Goal: Check status: Check status

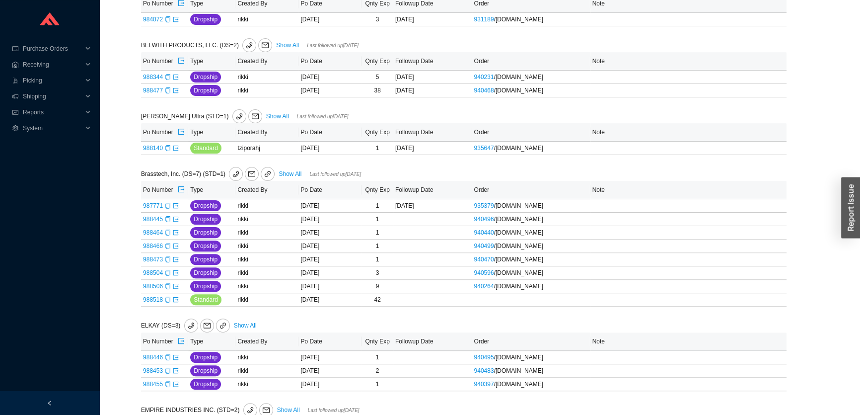
scroll to position [225, 0]
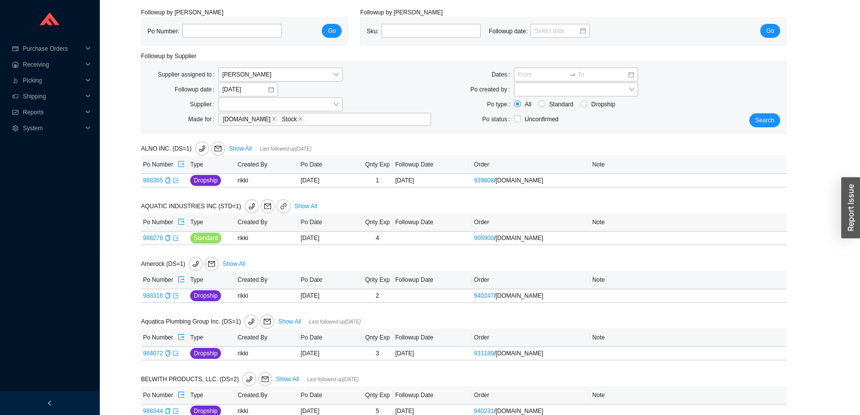
scroll to position [45, 0]
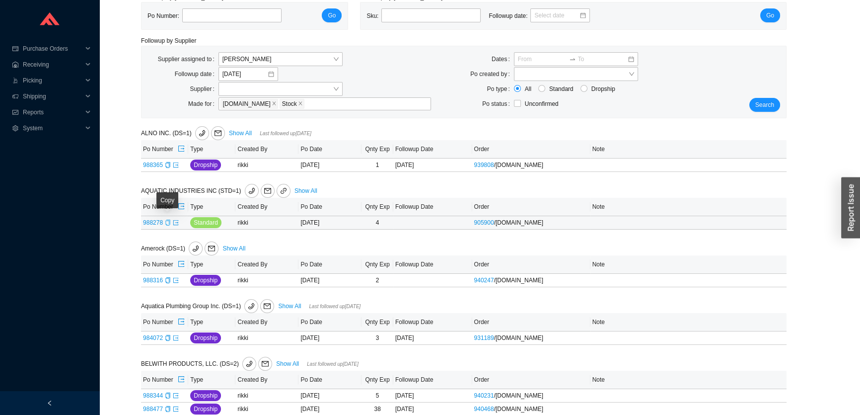
click at [168, 223] on icon "copy" at bounding box center [168, 223] width 6 height 6
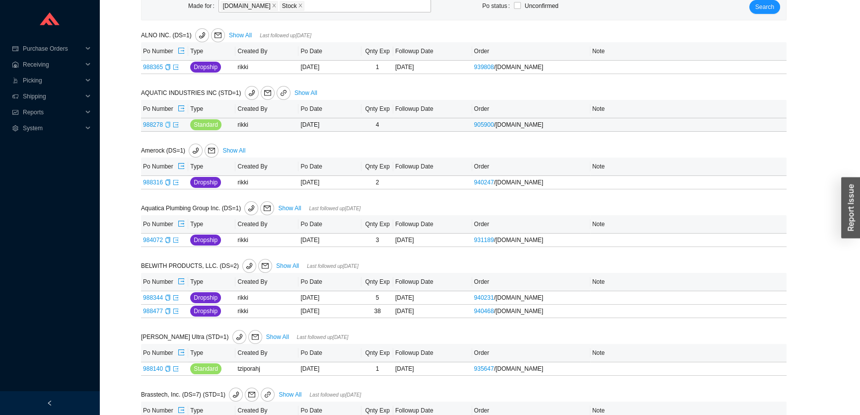
scroll to position [180, 0]
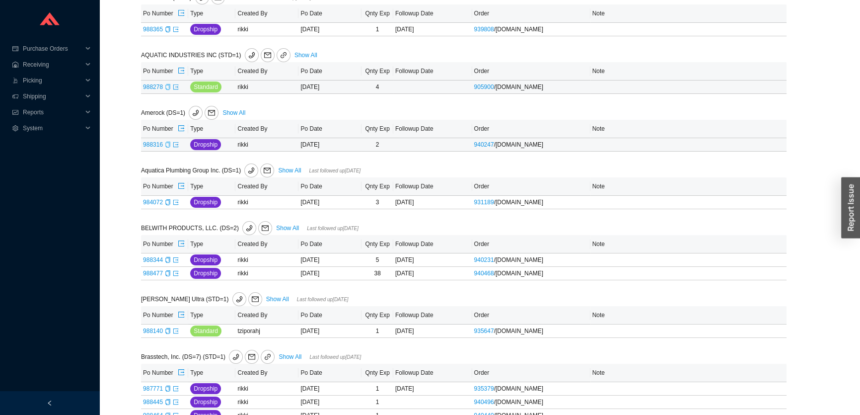
click at [168, 142] on icon "copy" at bounding box center [167, 145] width 4 height 6
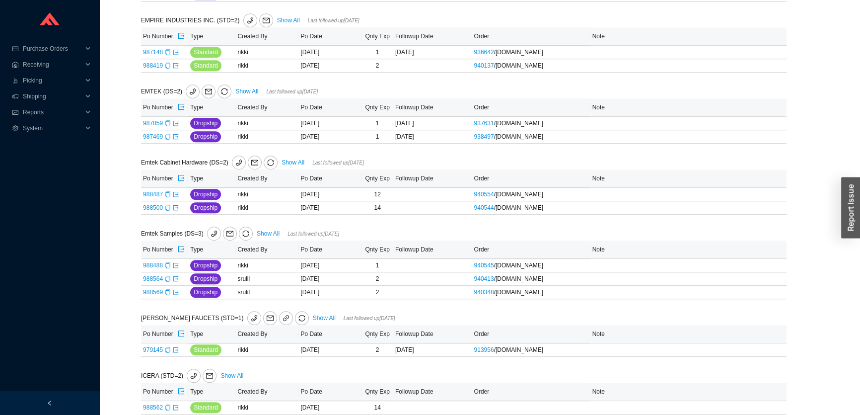
scroll to position [753, 0]
click at [286, 159] on link "Show All" at bounding box center [293, 161] width 23 height 7
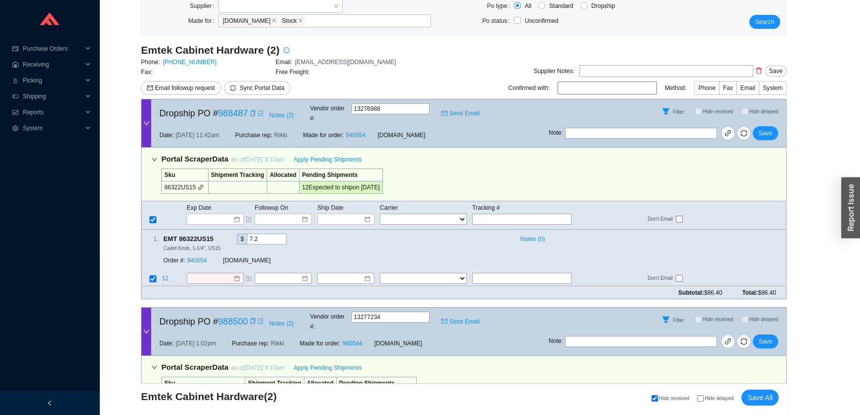
scroll to position [308, 0]
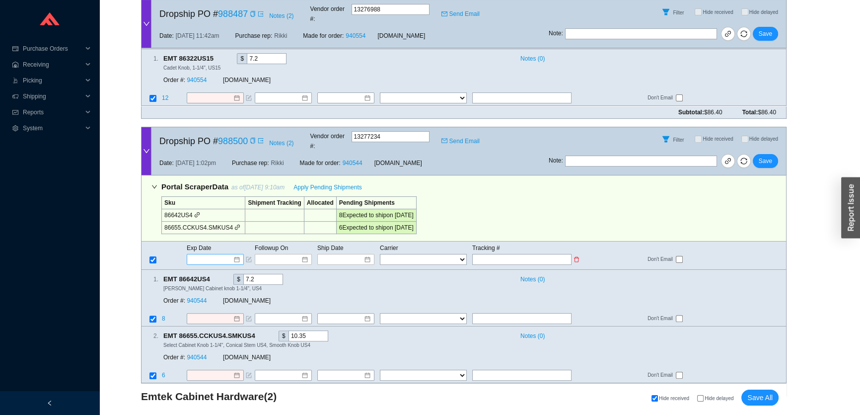
click at [214, 254] on input at bounding box center [212, 259] width 42 height 10
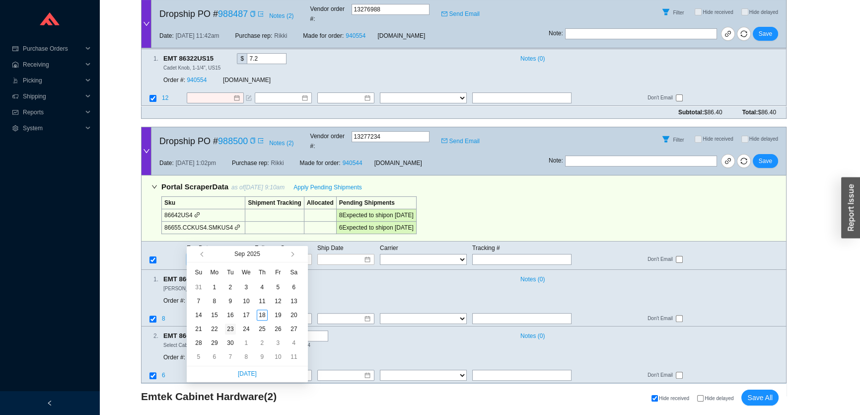
type input "9/23/2025"
click at [228, 329] on div "23" at bounding box center [230, 328] width 11 height 11
type input "9/23/2025"
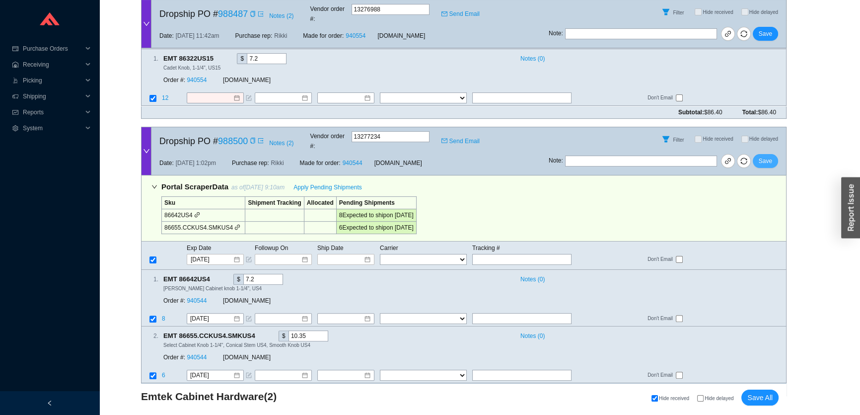
click at [755, 154] on button "Save" at bounding box center [765, 161] width 25 height 14
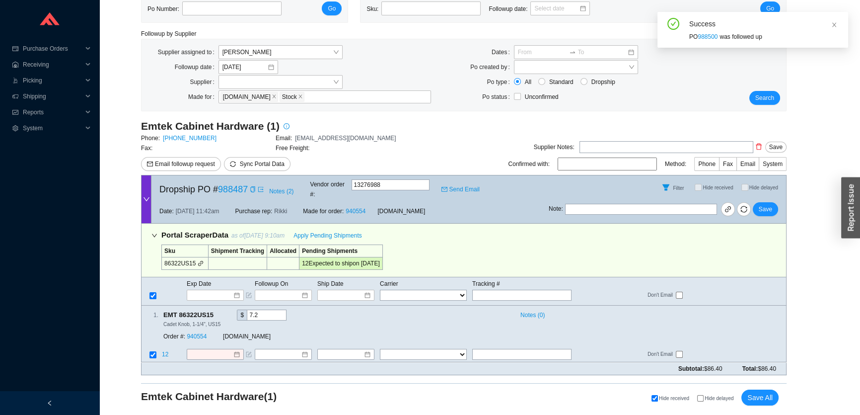
scroll to position [41, 0]
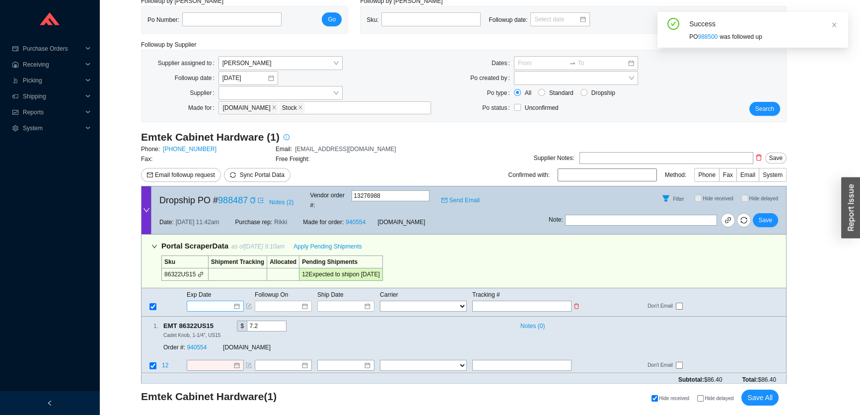
click at [214, 301] on input at bounding box center [212, 306] width 42 height 10
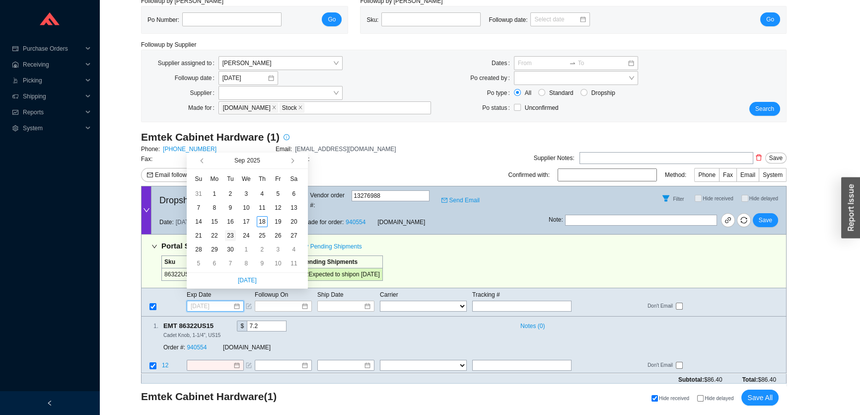
type input "9/23/2025"
click at [226, 237] on div "23" at bounding box center [230, 235] width 11 height 11
type input "9/23/2025"
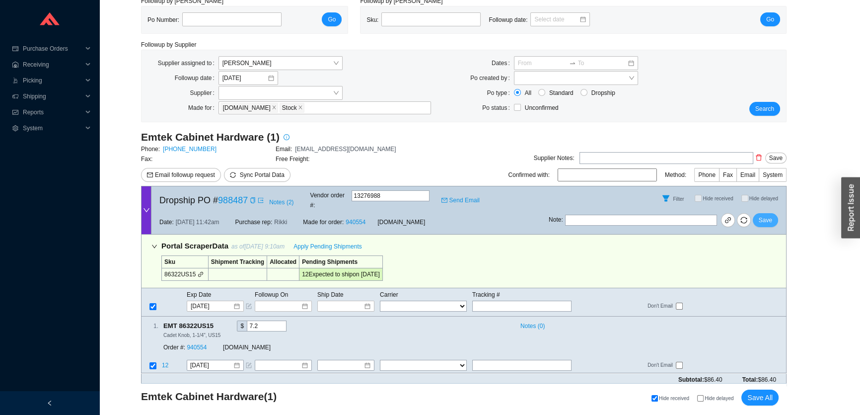
click at [766, 215] on span "Save" at bounding box center [765, 220] width 13 height 10
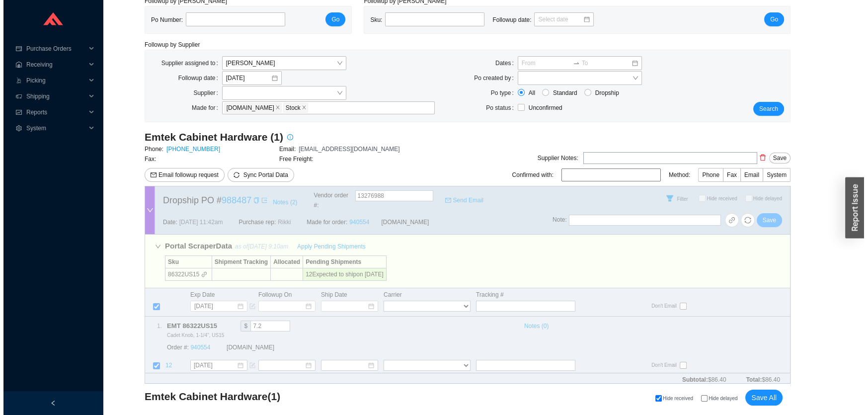
scroll to position [0, 0]
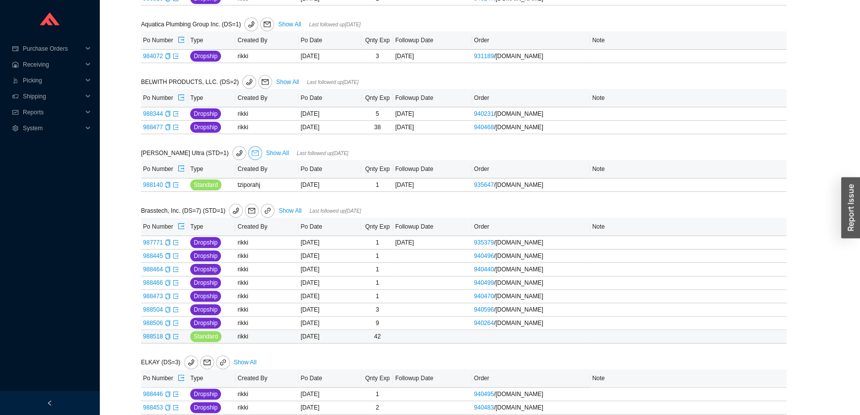
scroll to position [230, 0]
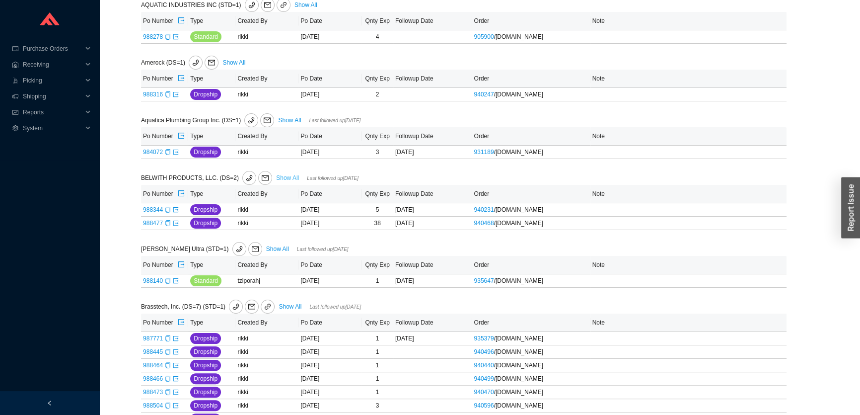
click at [276, 177] on link "Show All" at bounding box center [287, 177] width 23 height 7
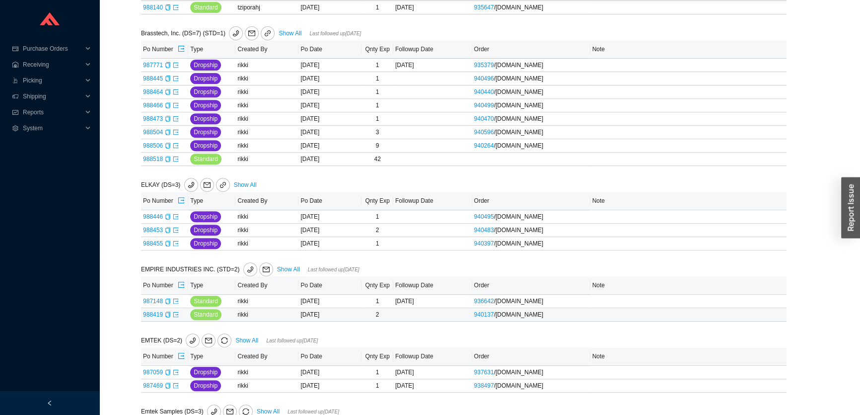
scroll to position [451, 0]
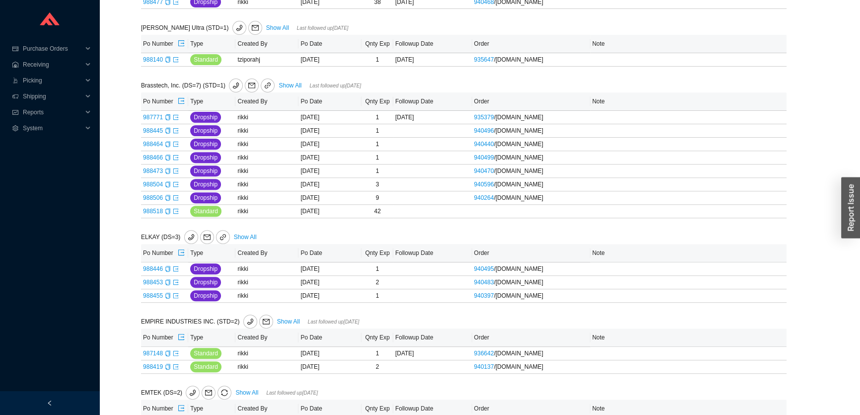
click at [285, 84] on link "Show All" at bounding box center [290, 85] width 23 height 7
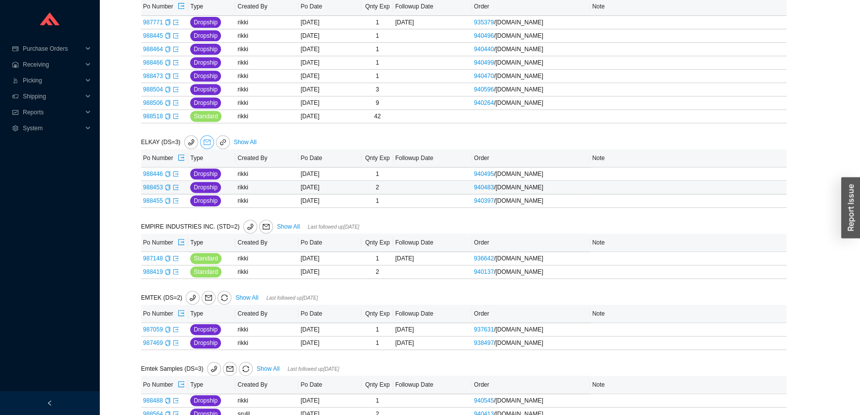
scroll to position [456, 0]
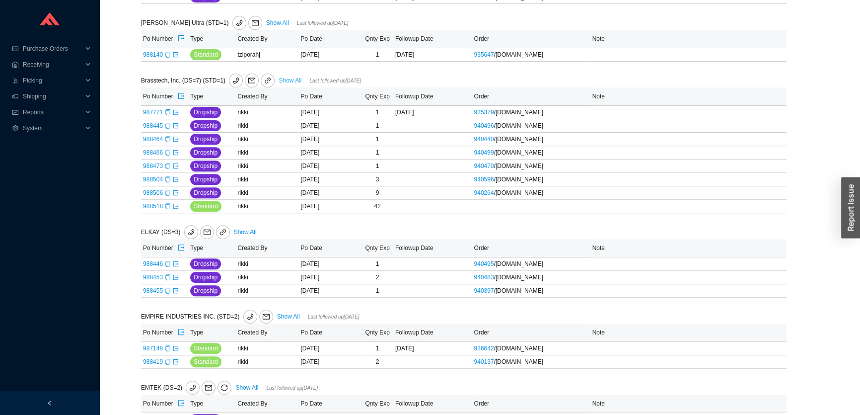
click at [280, 77] on link "Show All" at bounding box center [290, 80] width 23 height 7
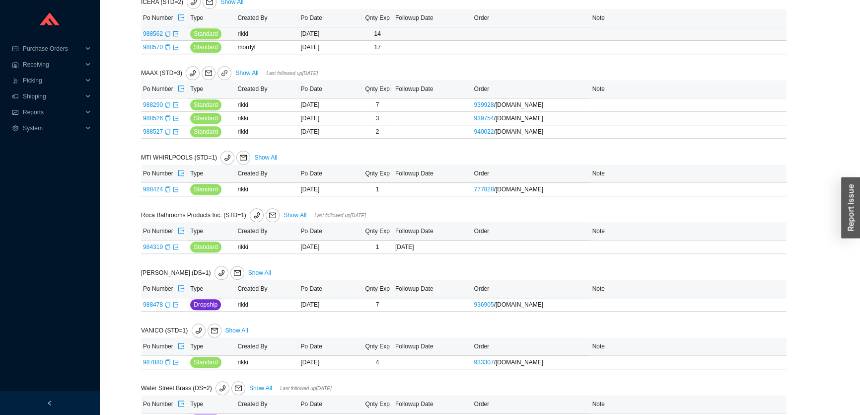
scroll to position [1088, 0]
